Goal: Transaction & Acquisition: Purchase product/service

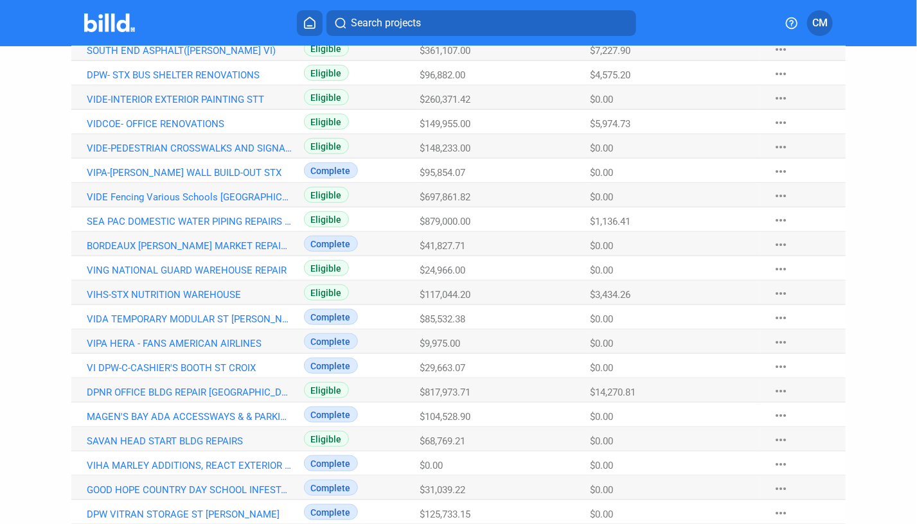
scroll to position [379, 0]
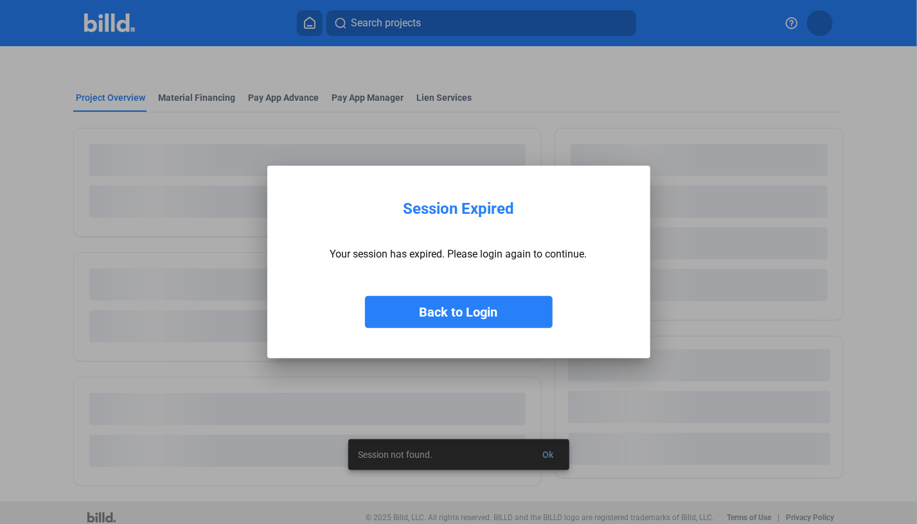
click at [459, 318] on button "Back to Login" at bounding box center [459, 312] width 188 height 32
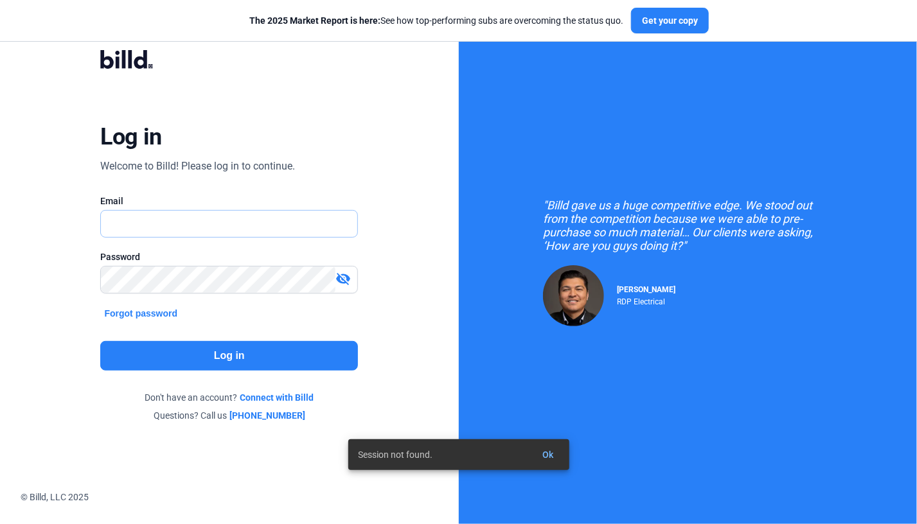
type input "[PERSON_NAME][EMAIL_ADDRESS][DOMAIN_NAME]"
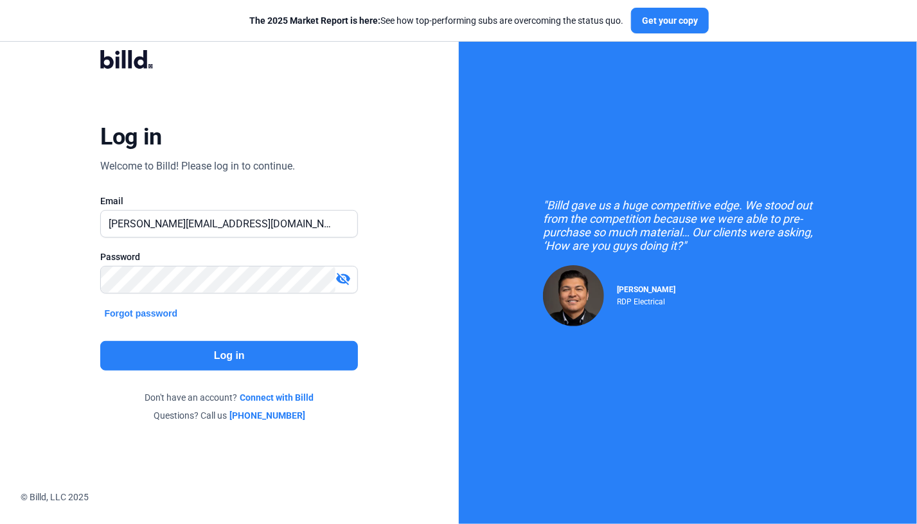
click at [233, 351] on button "Log in" at bounding box center [229, 356] width 258 height 30
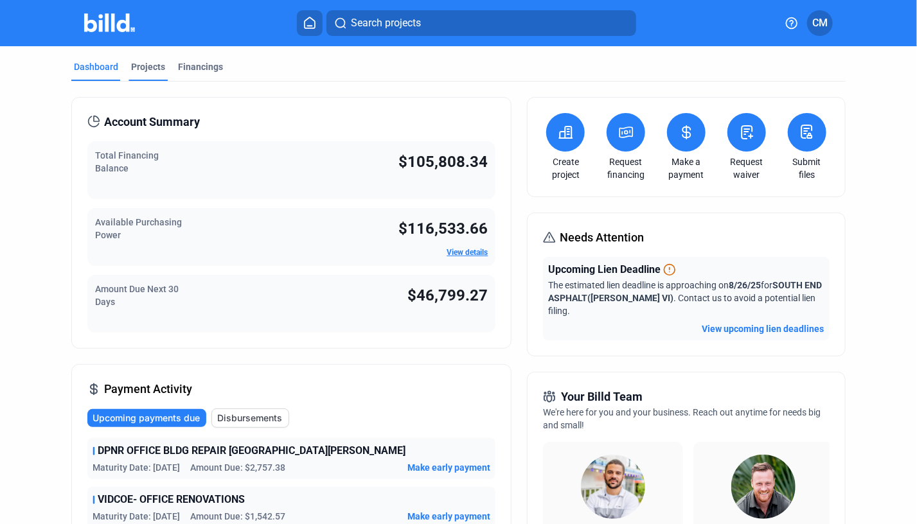
click at [148, 65] on div "Projects" at bounding box center [148, 66] width 34 height 13
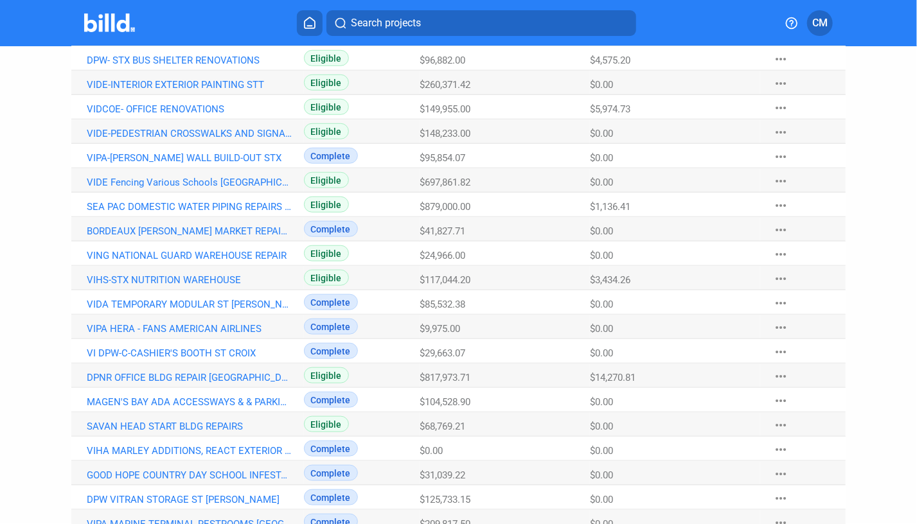
scroll to position [389, 0]
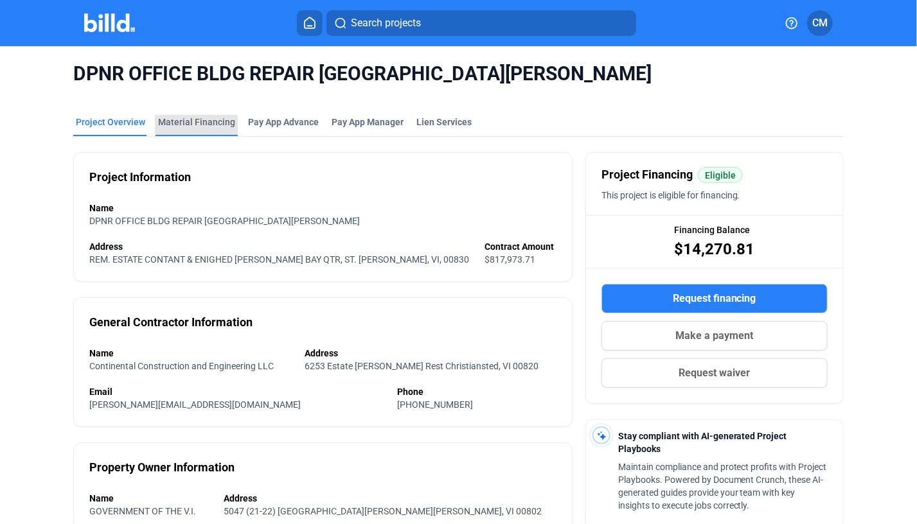
click at [198, 120] on div "Material Financing" at bounding box center [196, 122] width 77 height 13
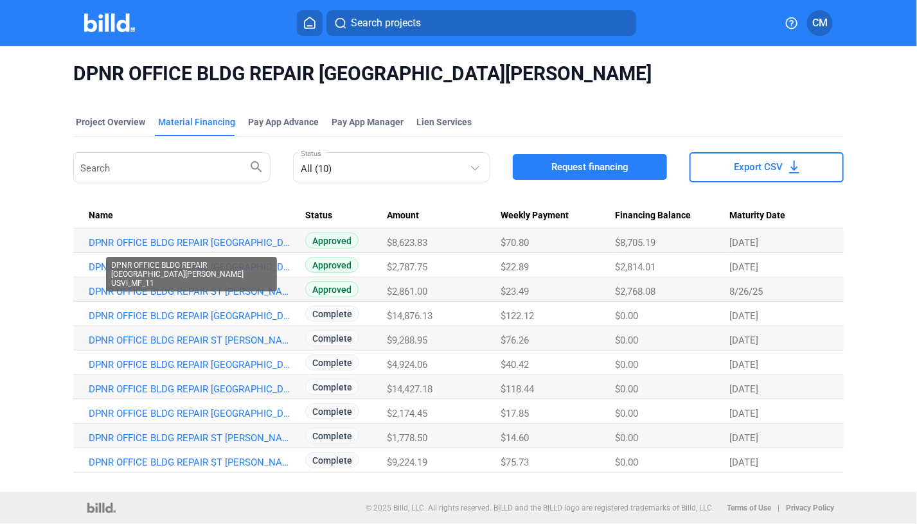
click at [128, 292] on mat-tooltip-component "DPNR OFFICE BLDG REPAIR [GEOGRAPHIC_DATA][PERSON_NAME] USVI_MF_11" at bounding box center [191, 274] width 189 height 53
